Goal: Book appointment/travel/reservation

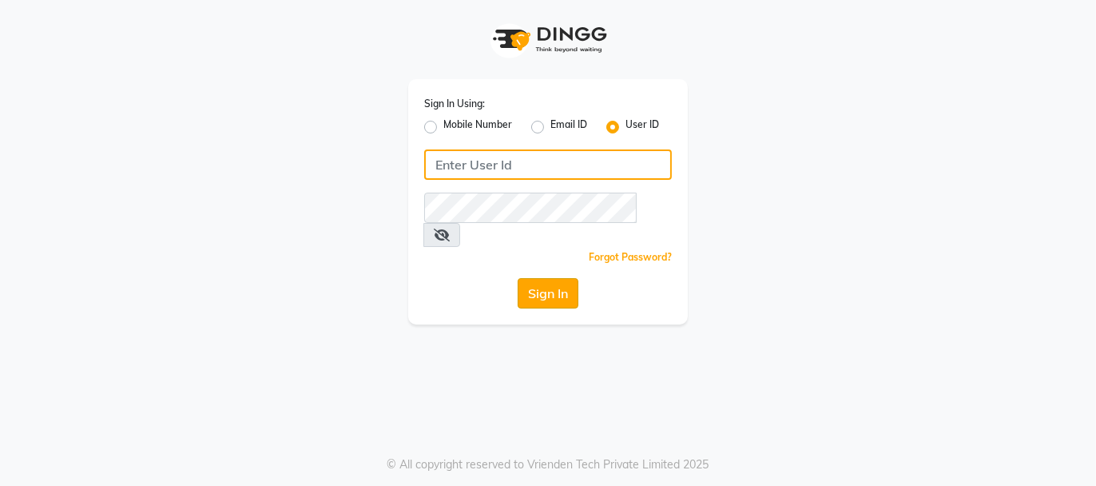
type input "beautibox"
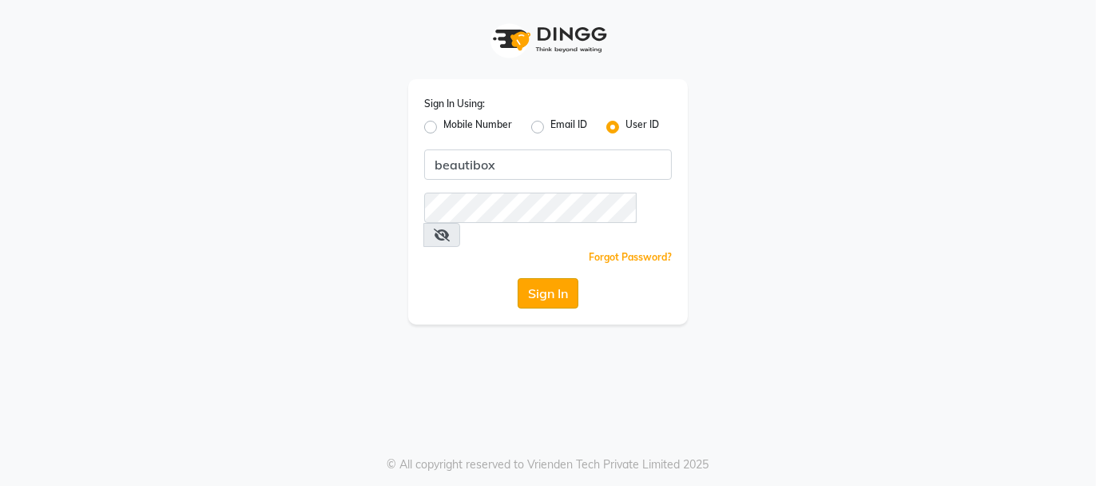
click at [549, 278] on button "Sign In" at bounding box center [547, 293] width 61 height 30
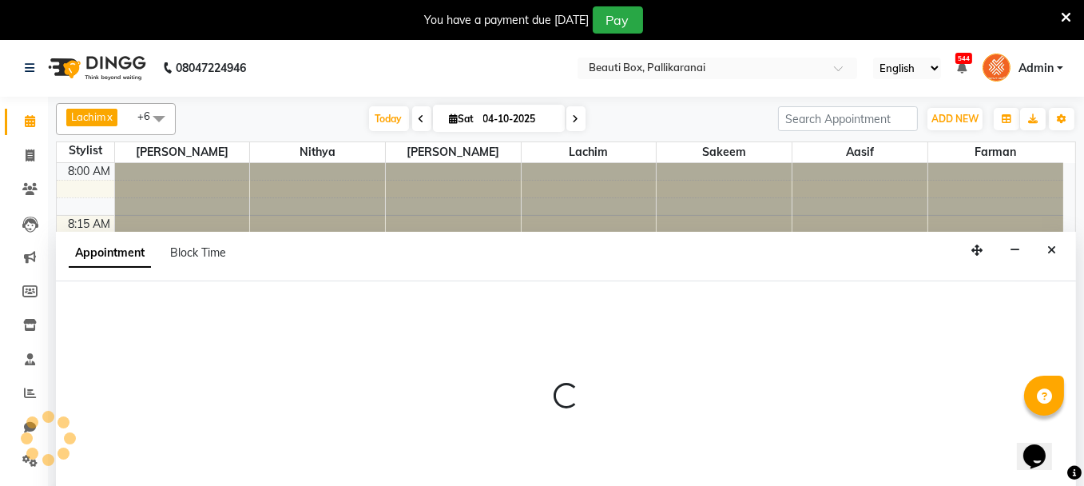
scroll to position [39, 0]
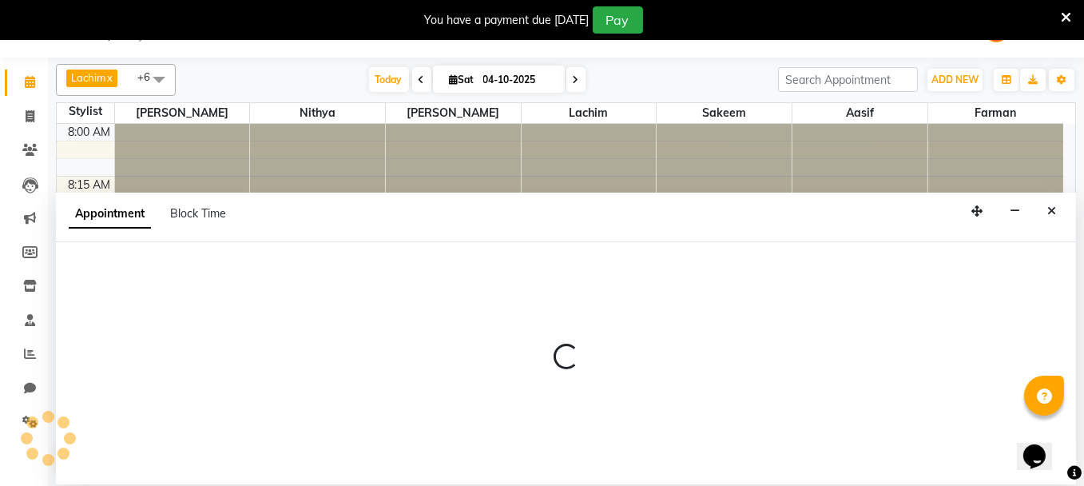
select select "1755"
select select "555"
select select "tentative"
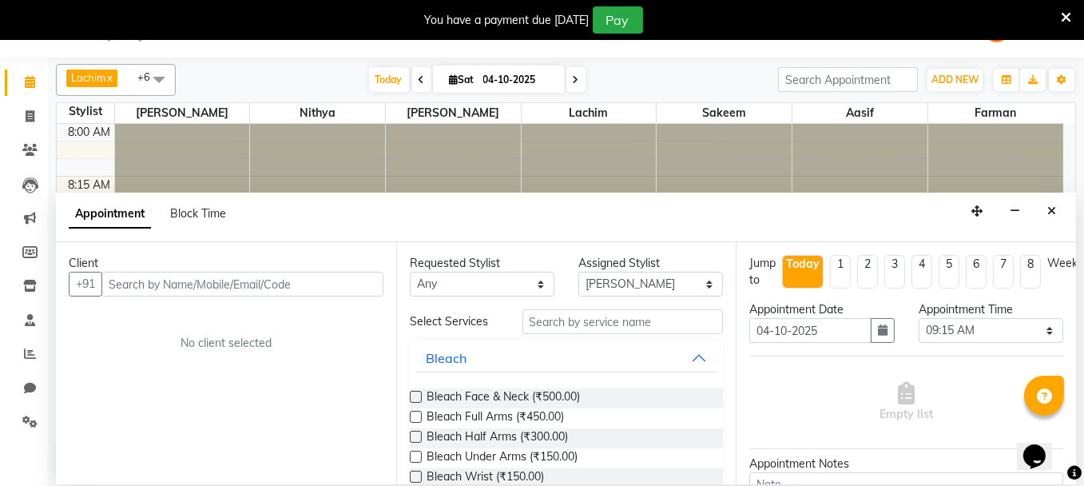
click at [157, 285] on input "text" at bounding box center [242, 284] width 282 height 25
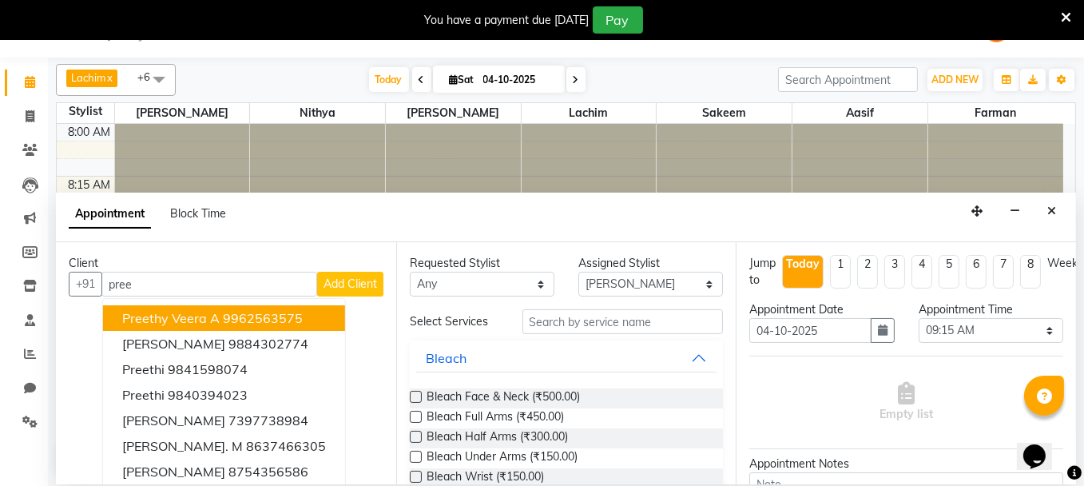
click at [186, 317] on span "Preethy Veera A" at bounding box center [170, 318] width 97 height 16
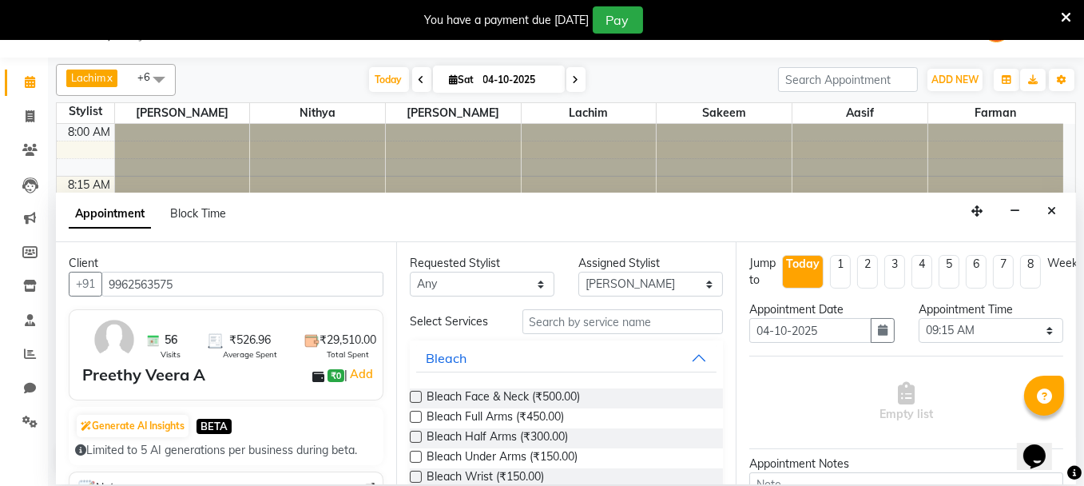
type input "9962563575"
click at [415, 395] on label at bounding box center [416, 396] width 12 height 12
click at [415, 395] on input "checkbox" at bounding box center [415, 398] width 10 height 10
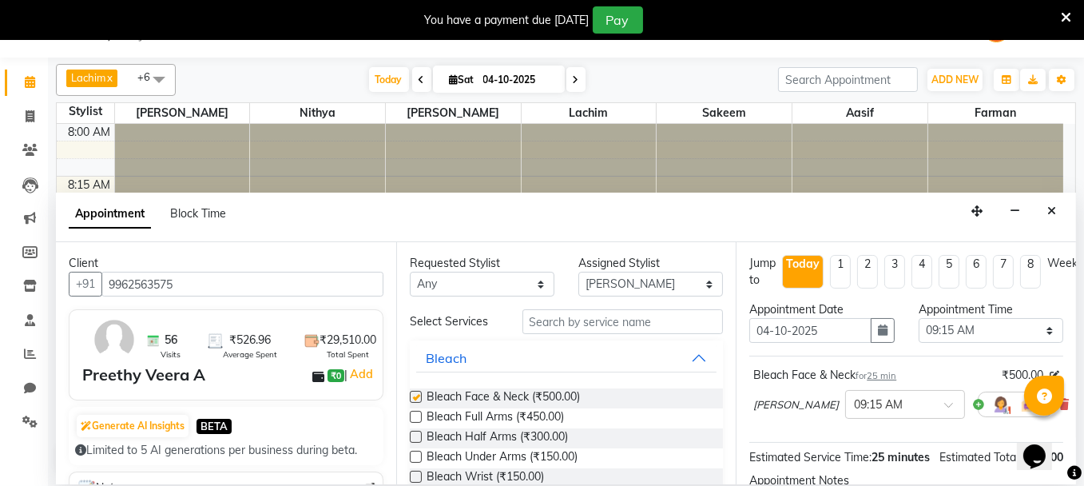
checkbox input "false"
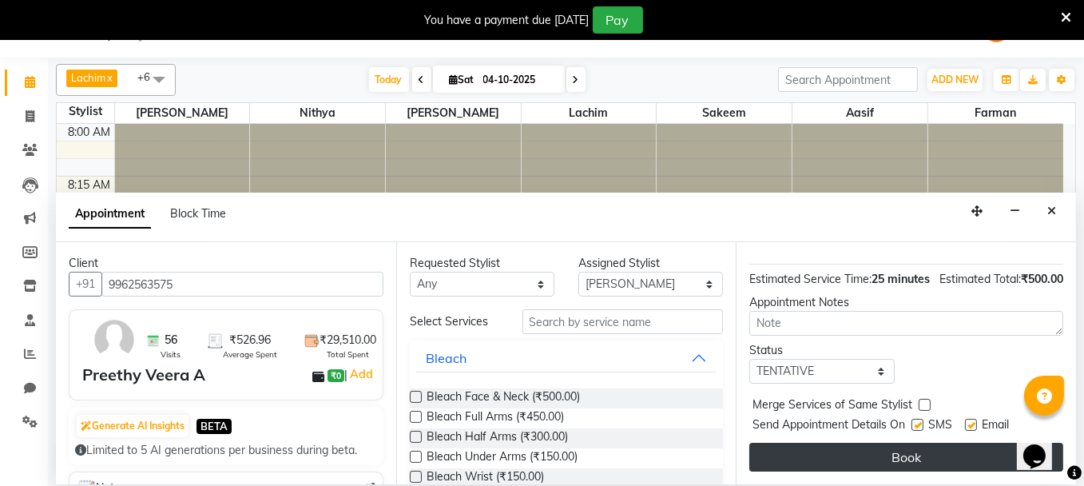
click at [902, 446] on button "Book" at bounding box center [906, 456] width 314 height 29
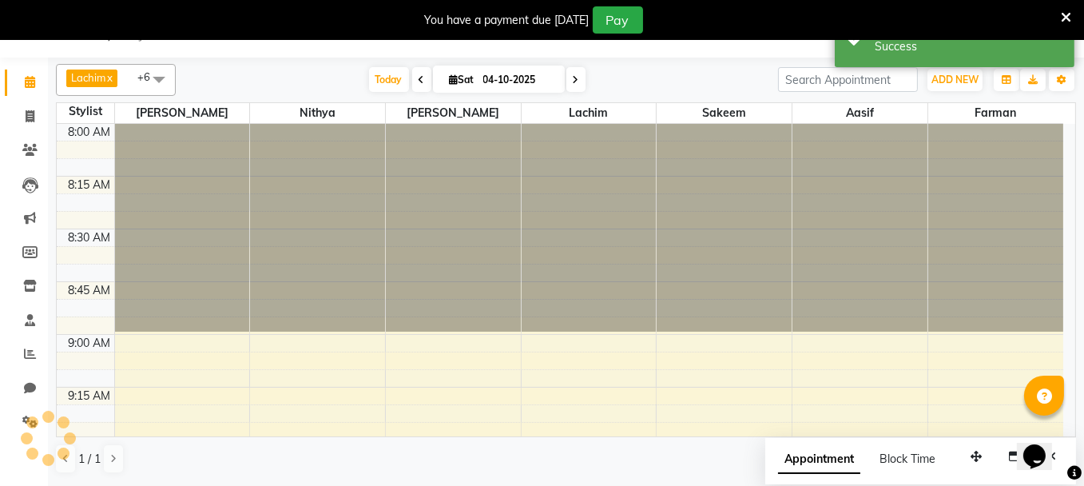
scroll to position [0, 0]
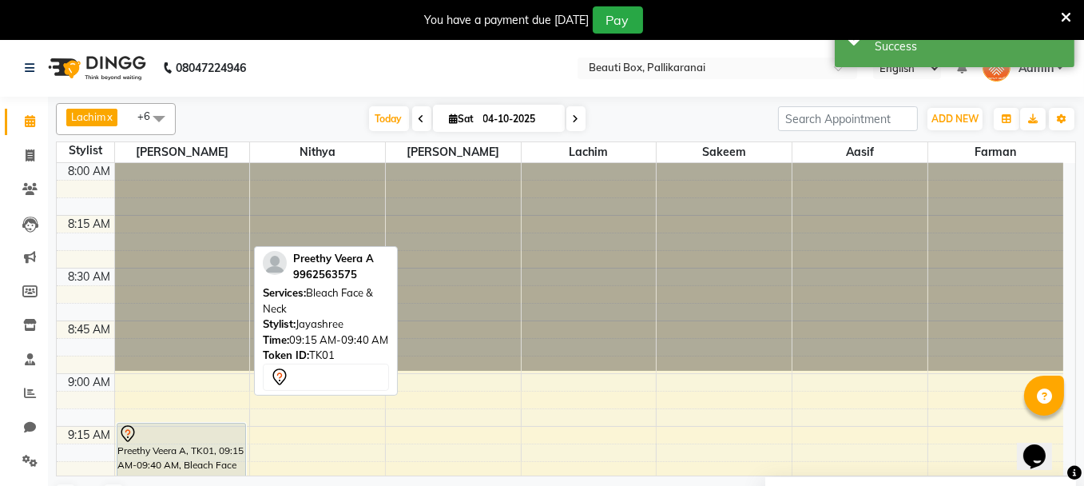
click at [194, 440] on div at bounding box center [181, 433] width 127 height 19
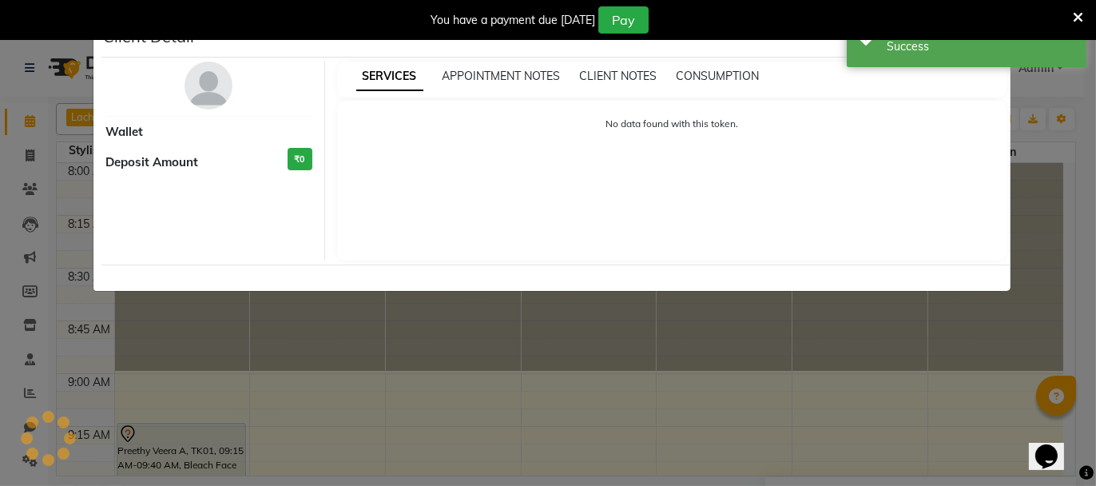
select select "7"
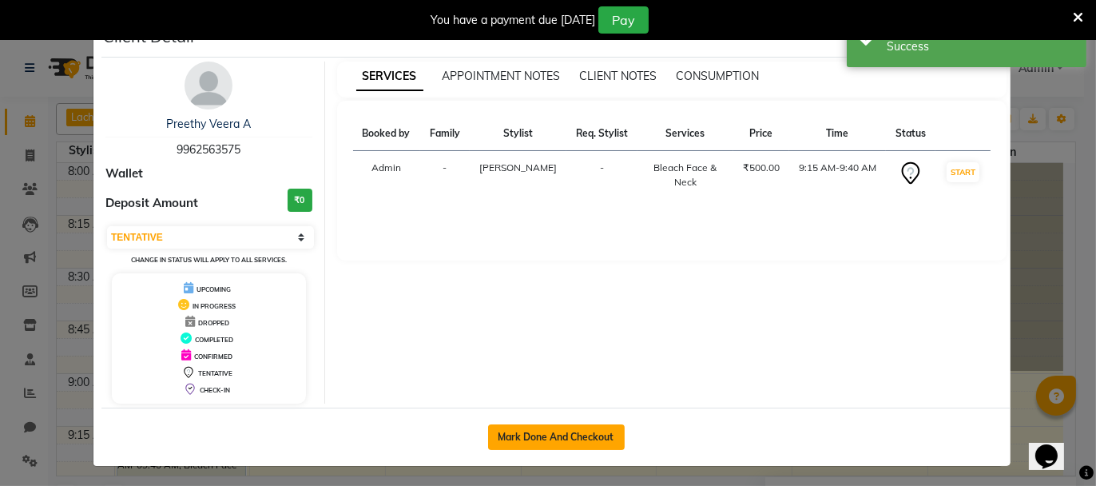
click at [544, 440] on button "Mark Done And Checkout" at bounding box center [556, 437] width 137 height 26
select select "service"
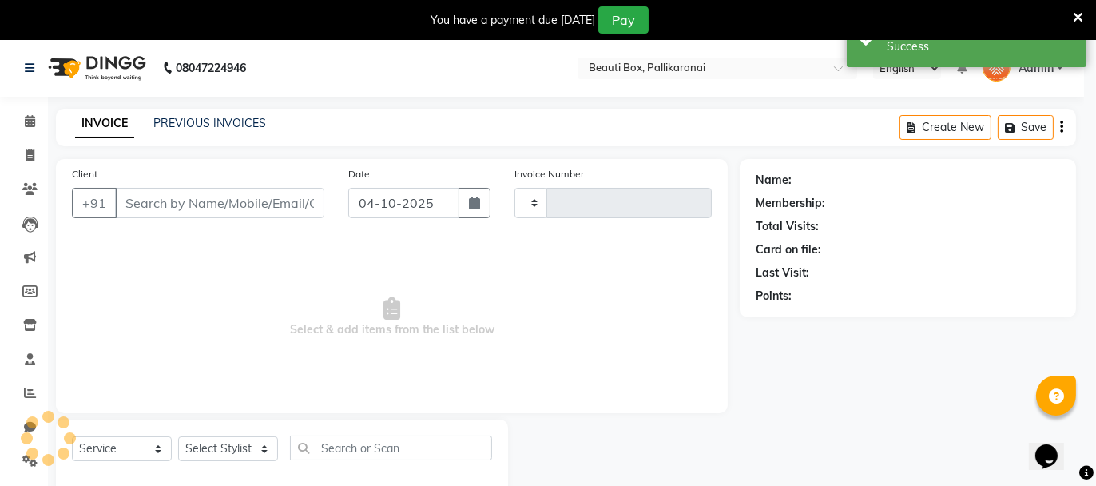
type input "2932"
select select "11"
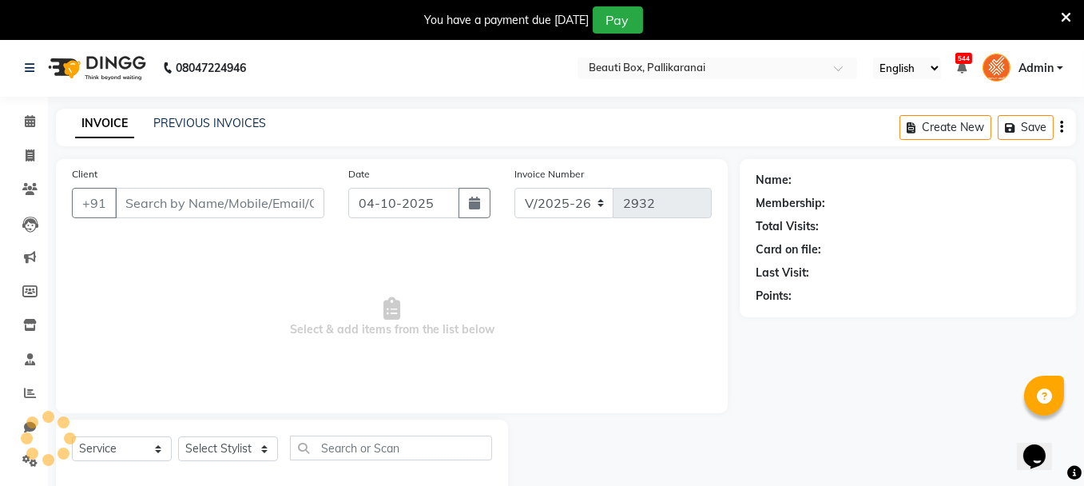
type input "9962563575"
select select "1755"
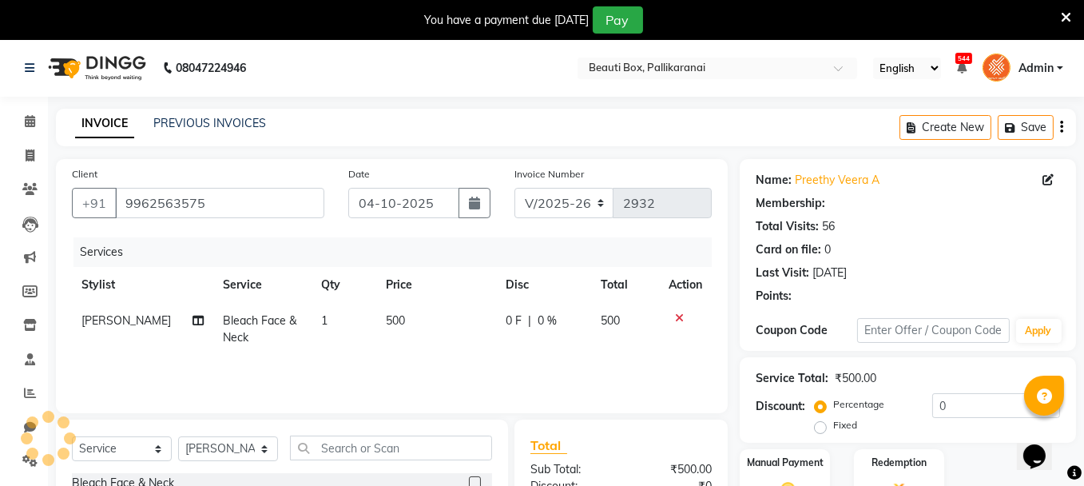
select select "1: Object"
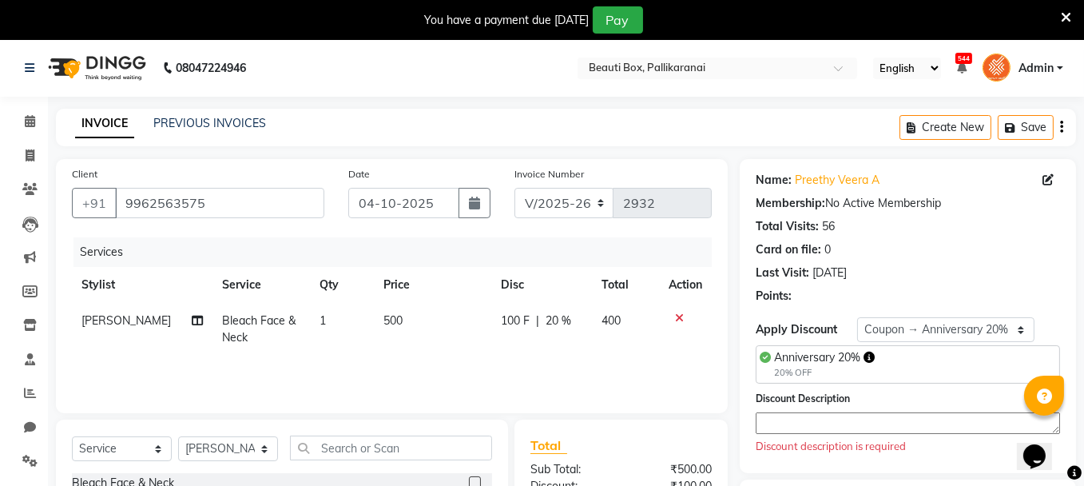
type input "20"
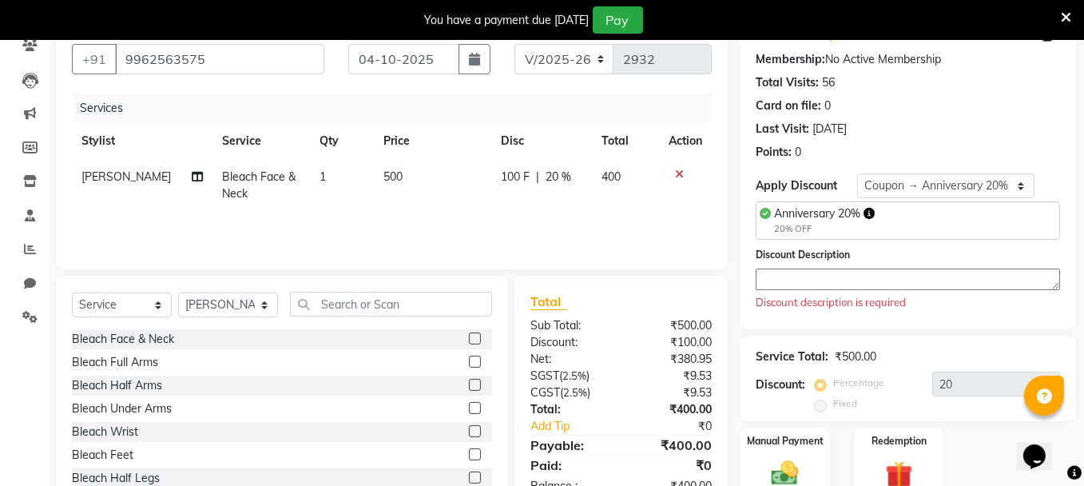
scroll to position [147, 0]
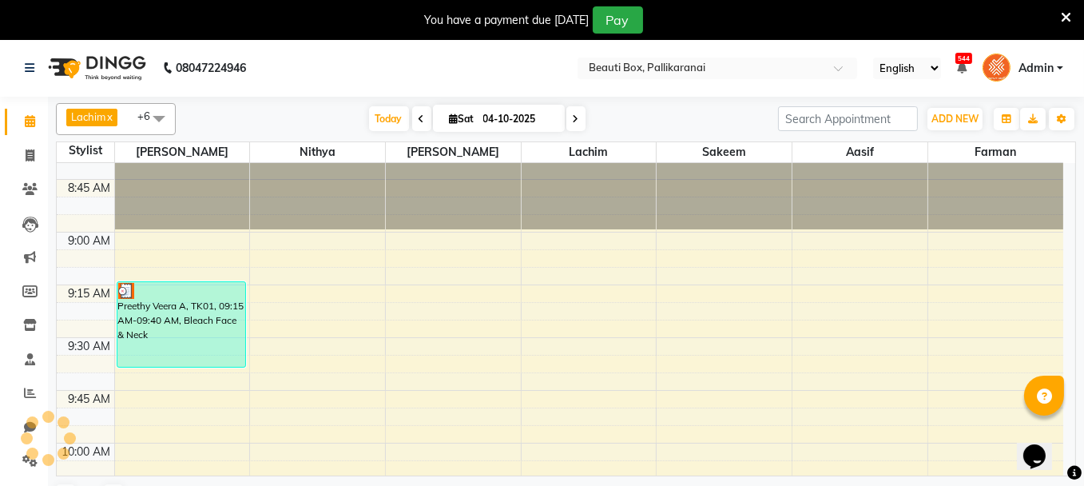
scroll to position [141, 0]
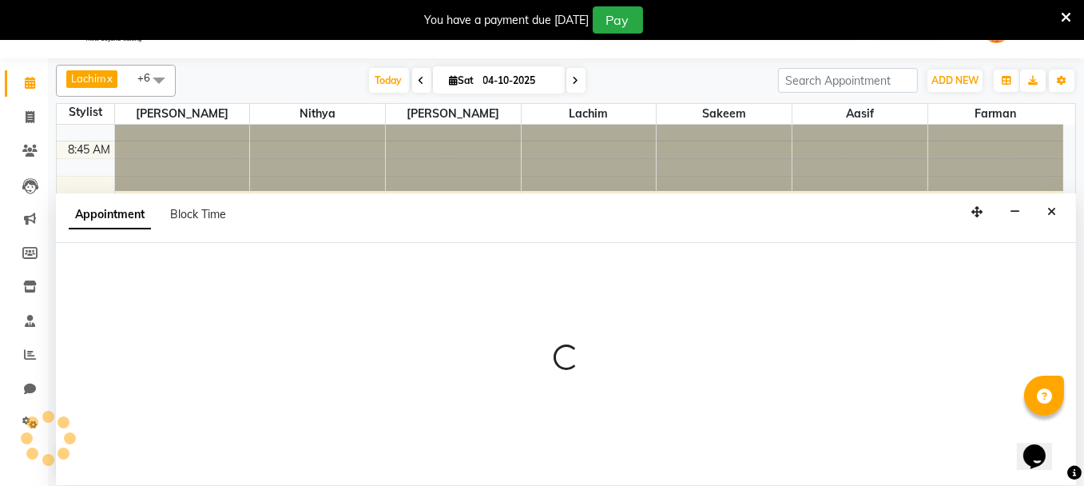
scroll to position [39, 0]
select select "7616"
select select "585"
select select "tentative"
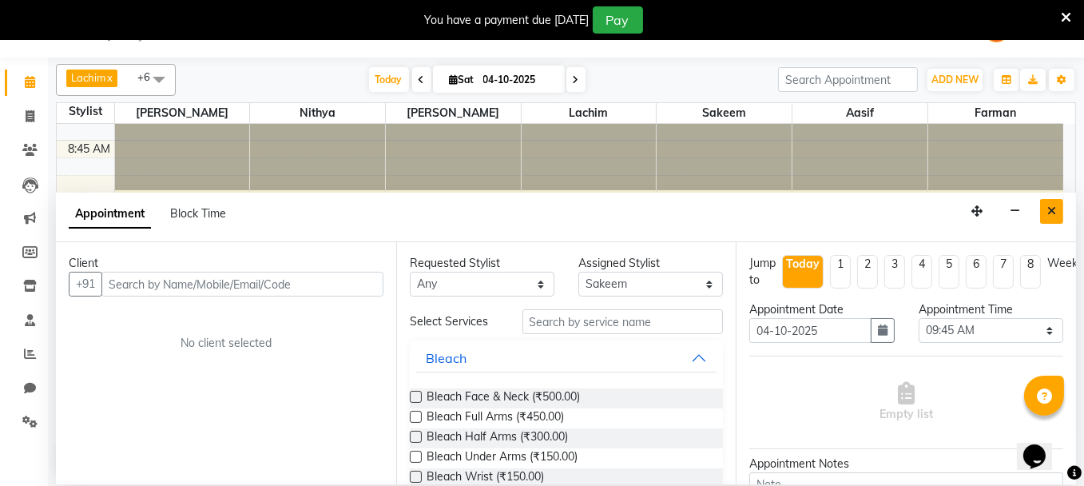
click at [1052, 213] on icon "Close" at bounding box center [1051, 210] width 9 height 11
